Goal: Transaction & Acquisition: Purchase product/service

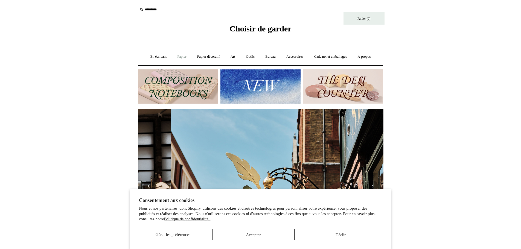
scroll to position [0, 246]
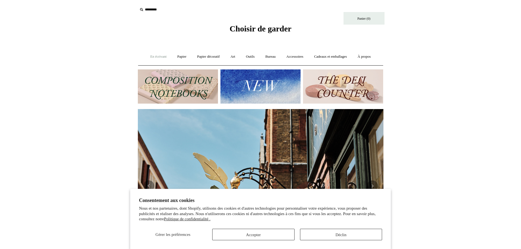
click at [158, 56] on font "En écrivant" at bounding box center [158, 56] width 16 height 4
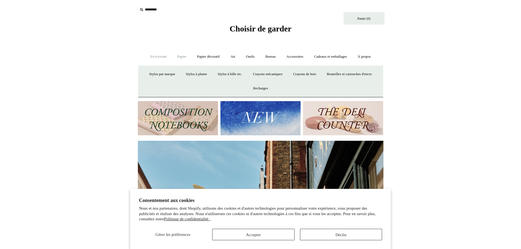
click at [179, 54] on font "Papier" at bounding box center [181, 56] width 9 height 4
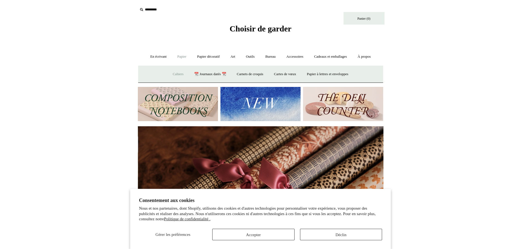
scroll to position [0, 491]
click at [174, 73] on font "Cahiers" at bounding box center [178, 74] width 11 height 4
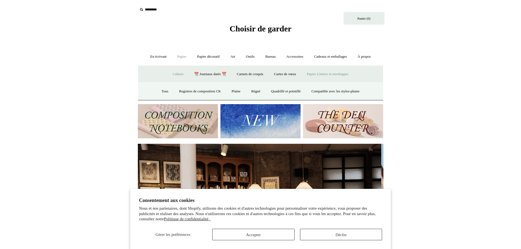
scroll to position [0, 0]
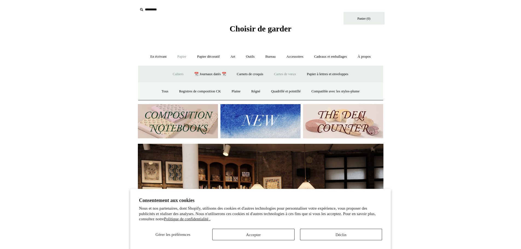
click at [300, 76] on link "Cartes de vœux +" at bounding box center [285, 74] width 32 height 15
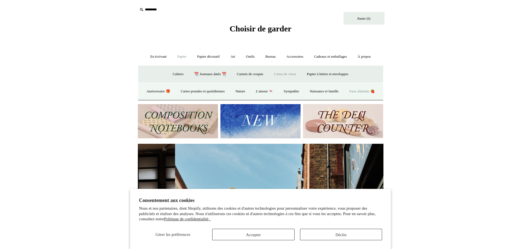
scroll to position [0, 246]
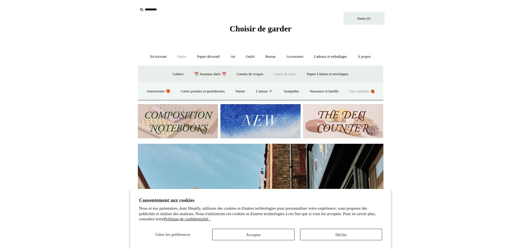
click at [349, 93] on font "Faux aliments 🍓" at bounding box center [361, 91] width 25 height 4
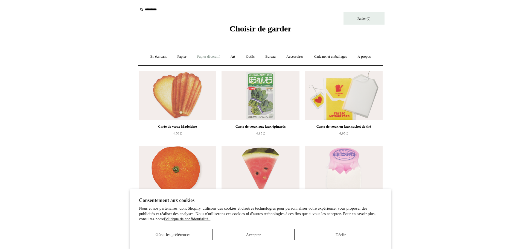
click at [210, 56] on font "Papier décoratif" at bounding box center [208, 56] width 23 height 4
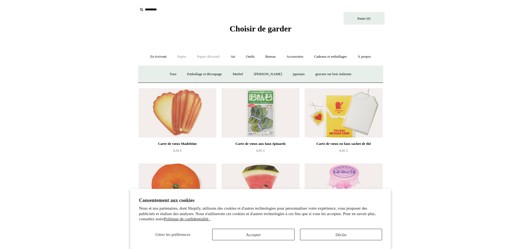
click at [181, 56] on font "Papier" at bounding box center [181, 56] width 9 height 4
click at [175, 74] on font "Cahiers" at bounding box center [178, 74] width 11 height 4
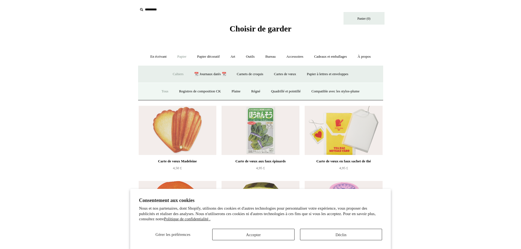
click at [160, 94] on link "Tous" at bounding box center [165, 91] width 17 height 15
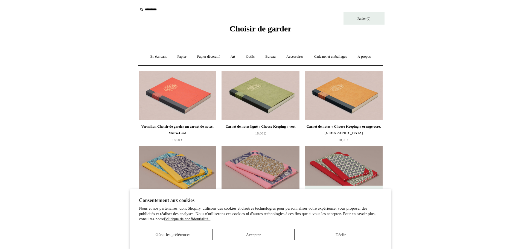
click at [152, 11] on input "text" at bounding box center [171, 10] width 67 height 10
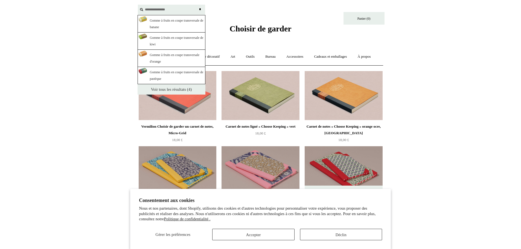
type input "**********"
click at [181, 92] on link "Voir tous les résultats (4)" at bounding box center [172, 89] width 68 height 10
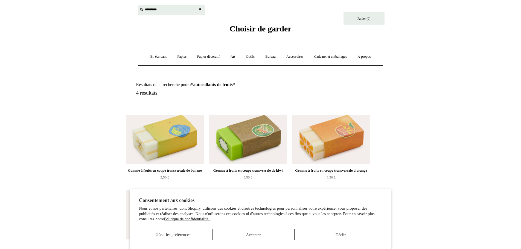
click at [155, 10] on input "text" at bounding box center [171, 10] width 67 height 10
type input "******"
click at [198, 5] on input "*" at bounding box center [200, 10] width 5 height 10
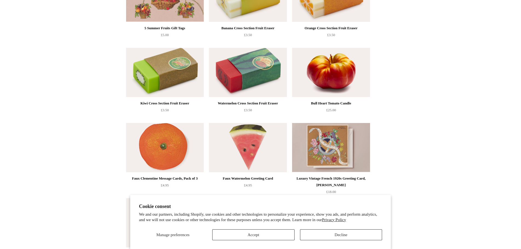
scroll to position [301, 0]
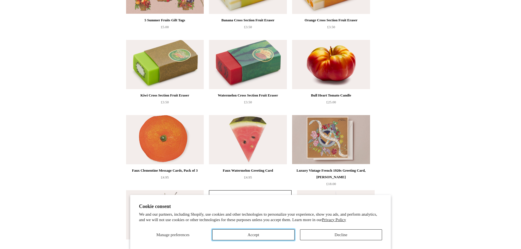
click at [270, 233] on button "Accept" at bounding box center [253, 235] width 82 height 11
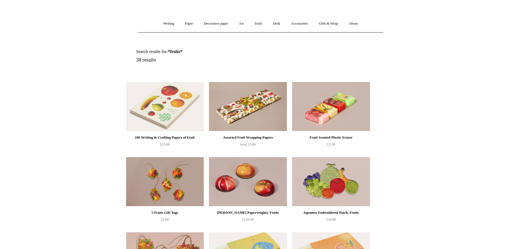
scroll to position [30, 0]
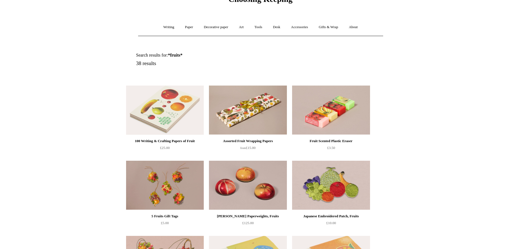
click at [157, 119] on img at bounding box center [165, 110] width 78 height 49
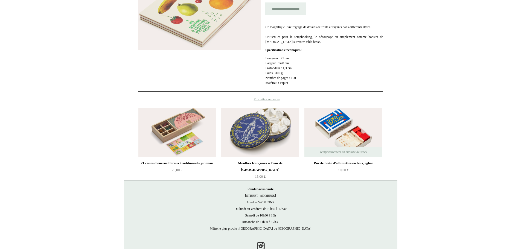
scroll to position [135, 0]
